Goal: Task Accomplishment & Management: Manage account settings

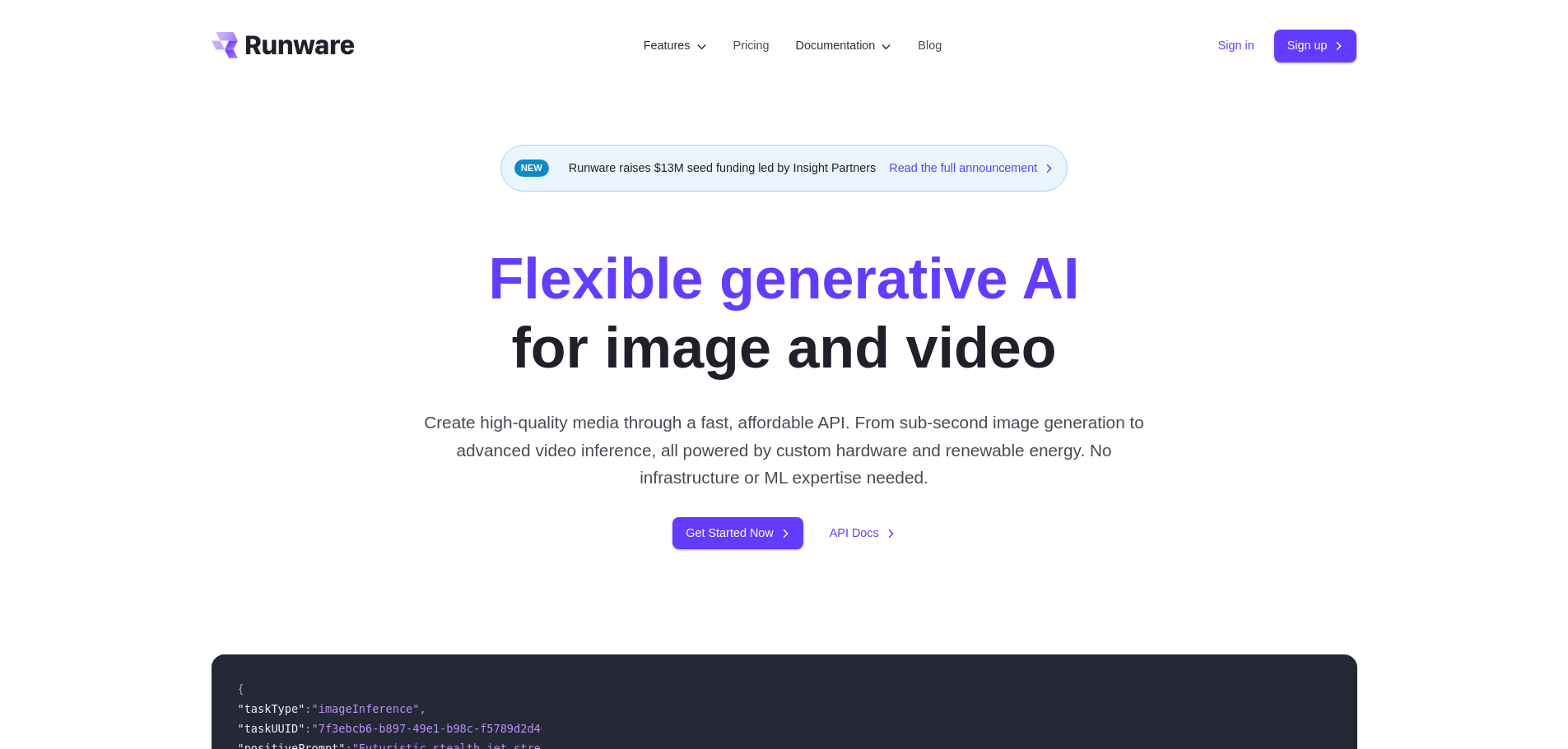
click at [1220, 47] on link "Sign in" at bounding box center [1236, 46] width 36 height 19
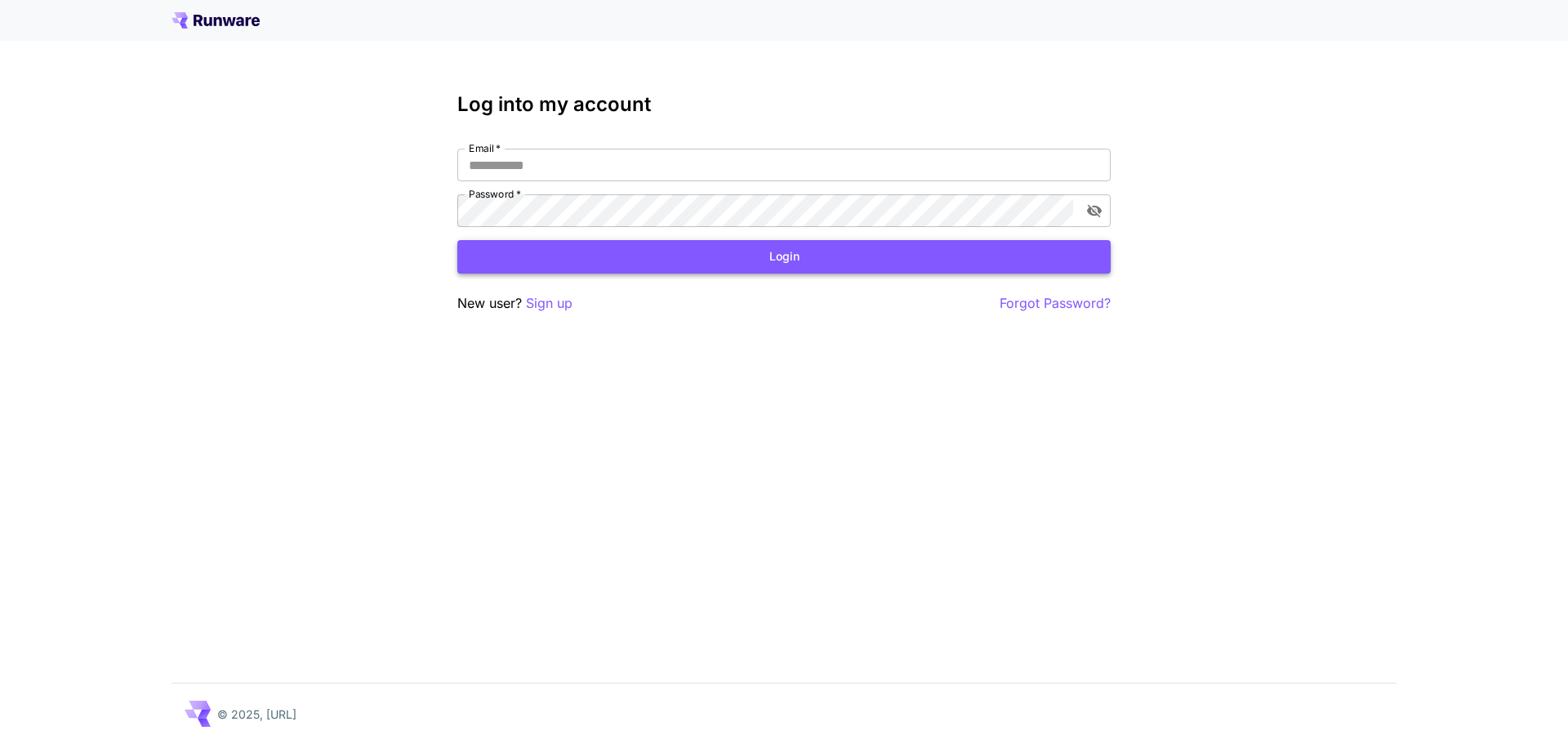
type input "**********"
click at [626, 255] on button "Login" at bounding box center [784, 257] width 653 height 33
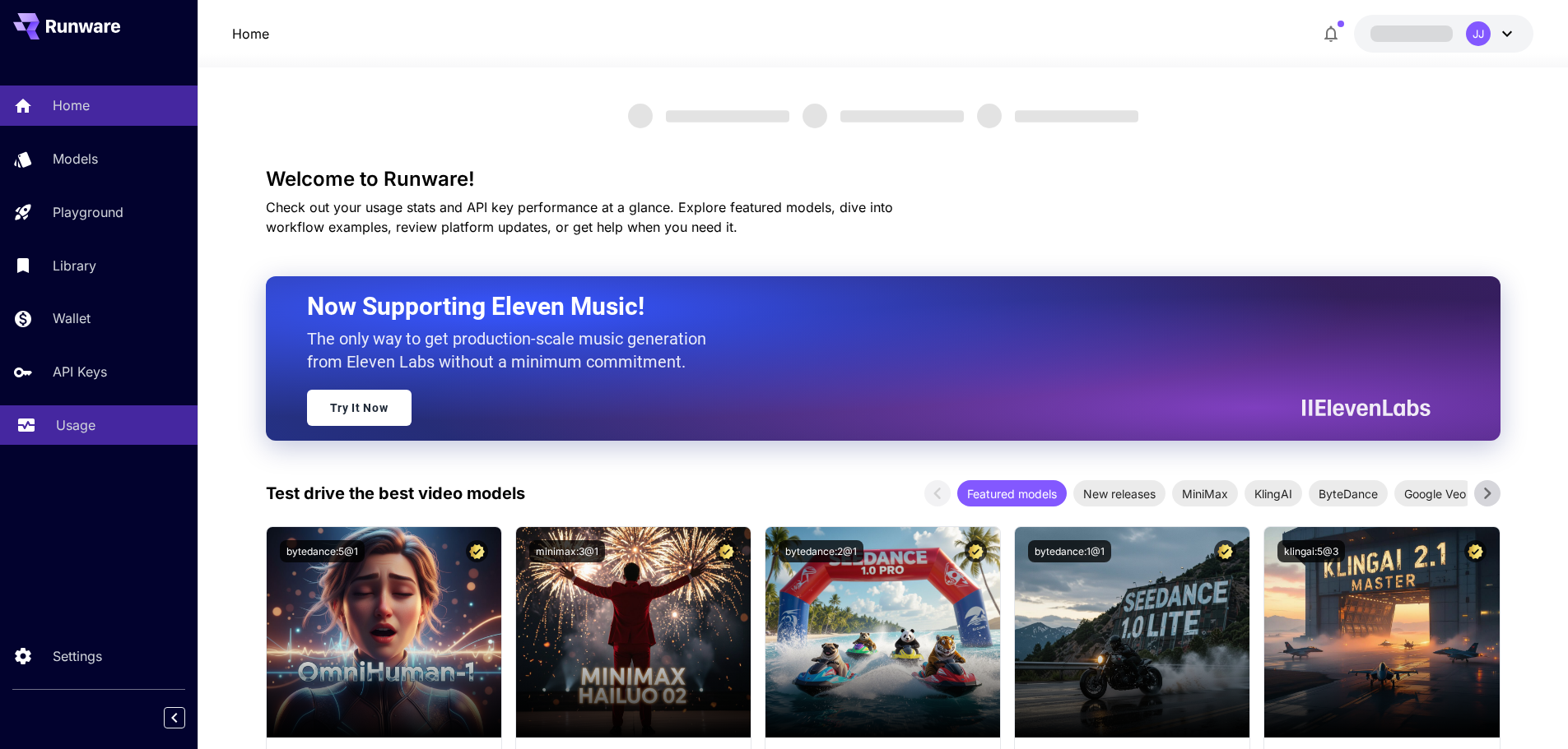
click at [79, 406] on link "Usage" at bounding box center [98, 426] width 197 height 40
